Goal: Information Seeking & Learning: Stay updated

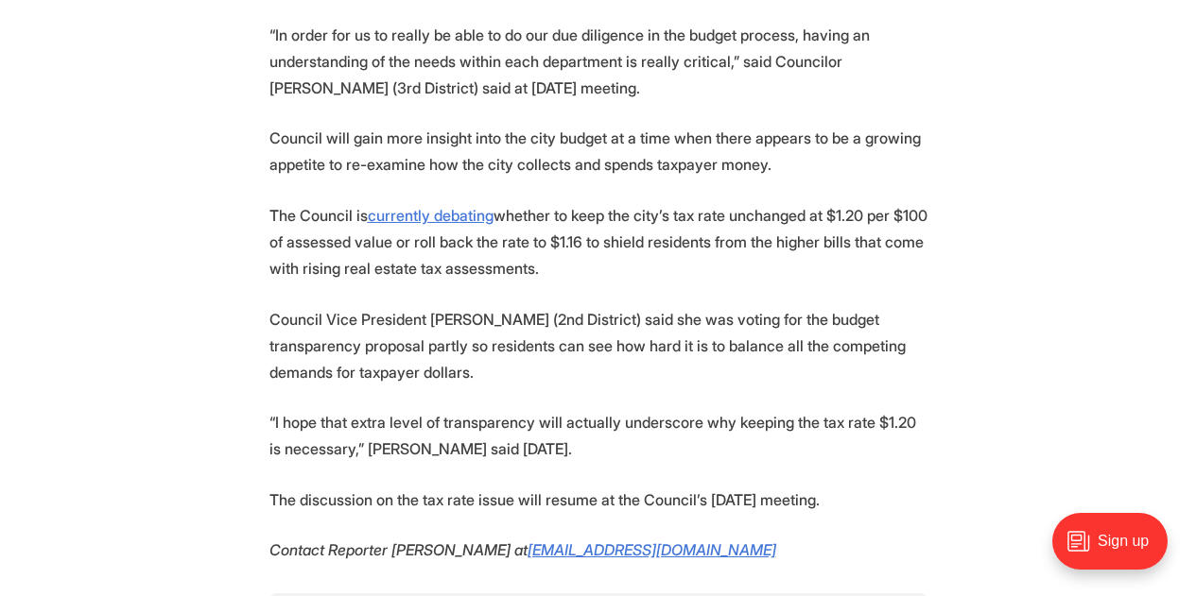
scroll to position [2397, 0]
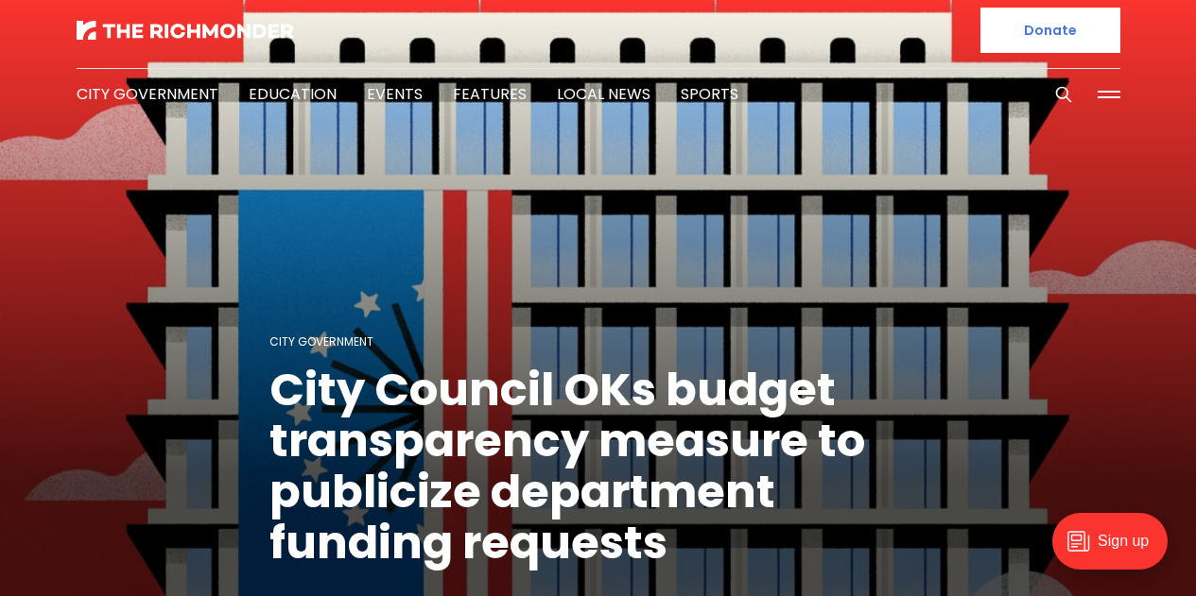
scroll to position [0, 0]
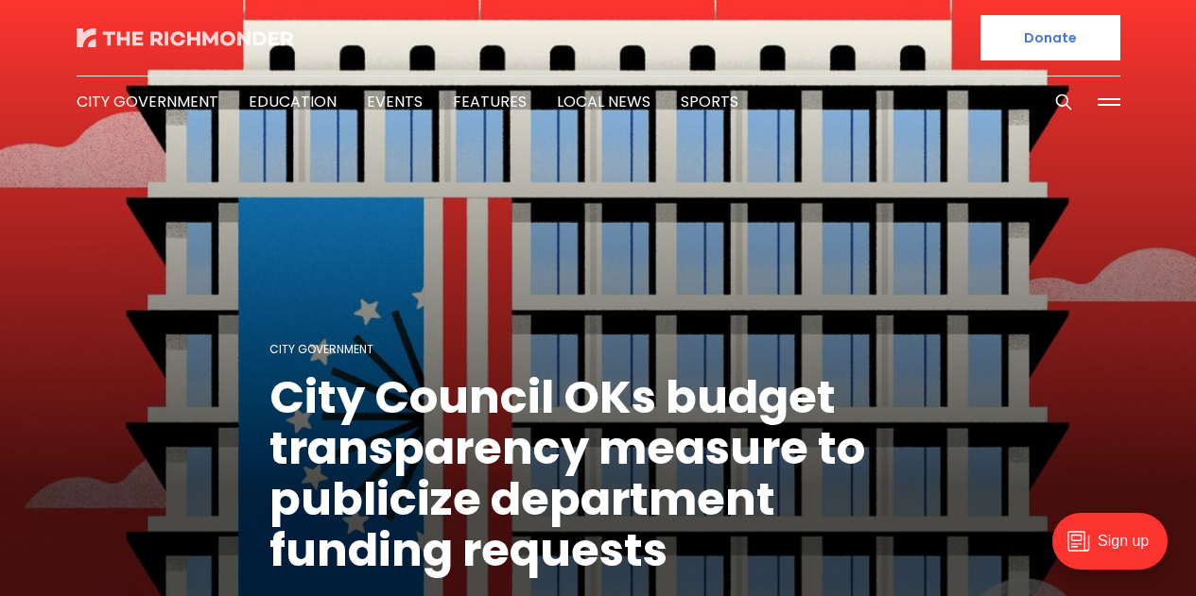
click at [147, 31] on img at bounding box center [185, 37] width 217 height 19
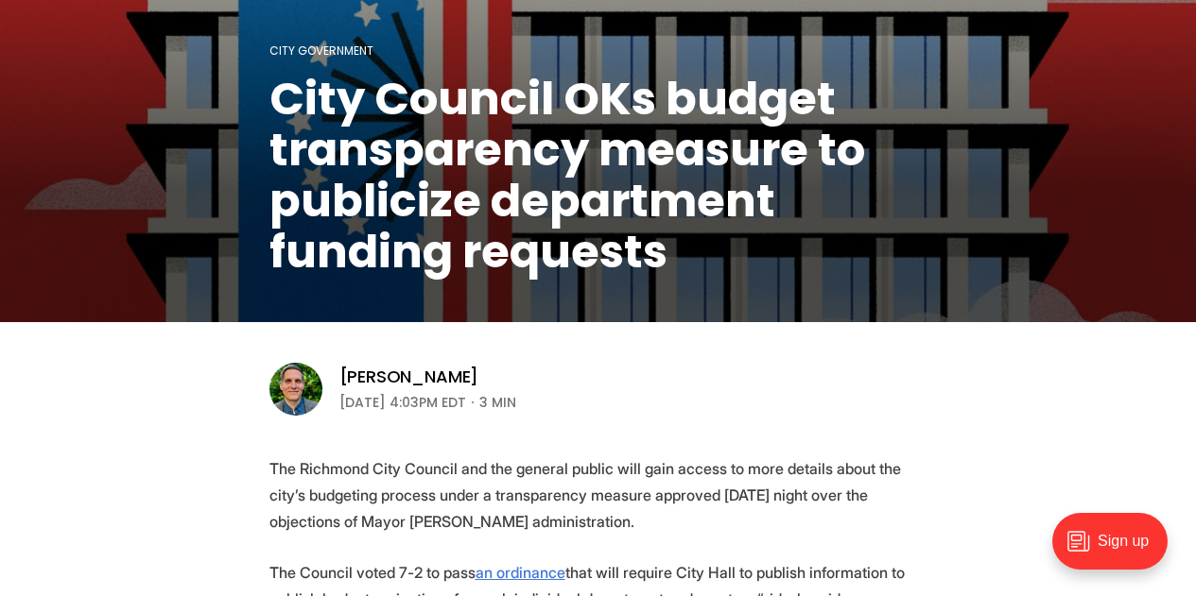
scroll to position [306, 0]
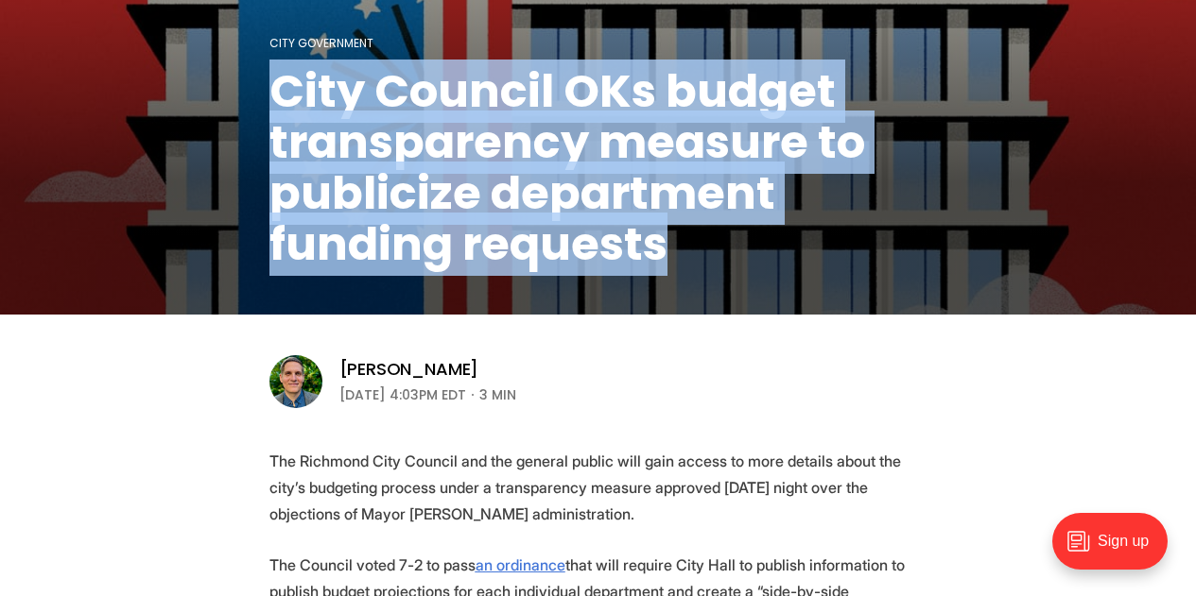
drag, startPoint x: 685, startPoint y: 247, endPoint x: 279, endPoint y: 99, distance: 432.4
click at [279, 99] on h1 "City Council OKs budget transparency measure to publicize department funding re…" at bounding box center [598, 168] width 658 height 204
copy h1 "City Council OKs budget transparency measure to publicize department funding re…"
click at [413, 147] on h1 "City Council OKs budget transparency measure to publicize department funding re…" at bounding box center [598, 168] width 658 height 204
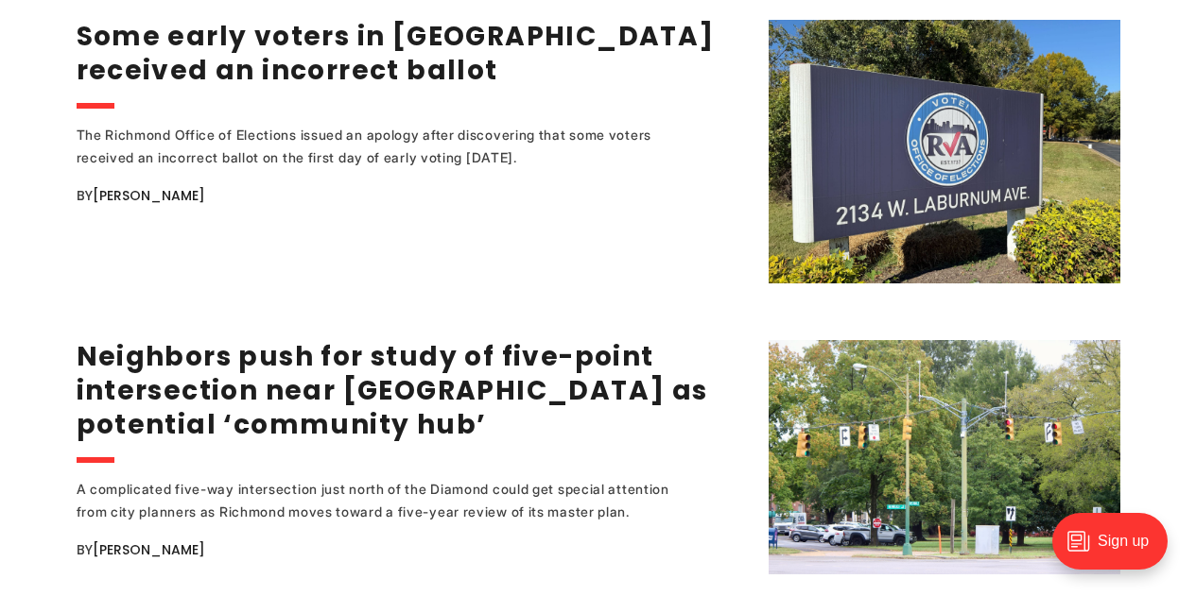
scroll to position [2407, 0]
